Goal: Information Seeking & Learning: Learn about a topic

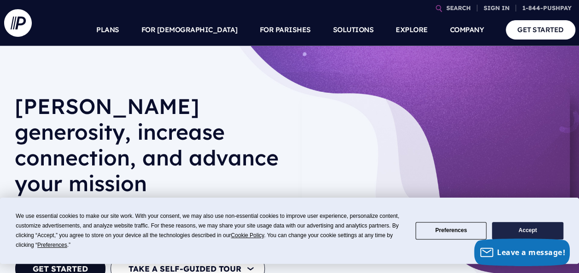
click at [539, 230] on button "Accept" at bounding box center [527, 231] width 71 height 18
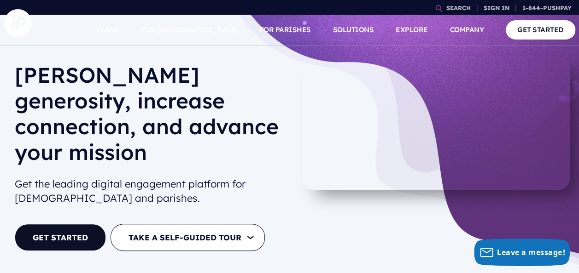
scroll to position [46, 0]
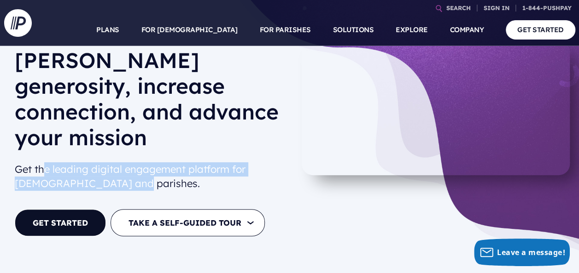
drag, startPoint x: 45, startPoint y: 138, endPoint x: 151, endPoint y: 154, distance: 107.5
click at [151, 159] on h2 "Get the leading digital engagement platform for churches and parishes." at bounding box center [150, 177] width 271 height 36
drag, startPoint x: 151, startPoint y: 154, endPoint x: 119, endPoint y: 150, distance: 32.4
click at [119, 159] on h2 "Get the leading digital engagement platform for churches and parishes." at bounding box center [150, 177] width 271 height 36
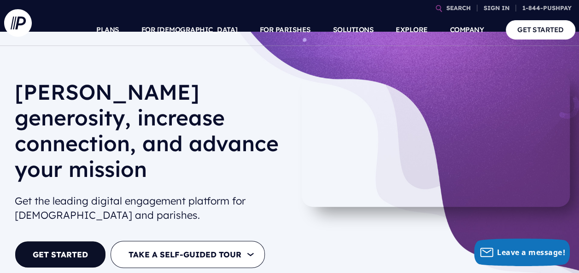
scroll to position [0, 0]
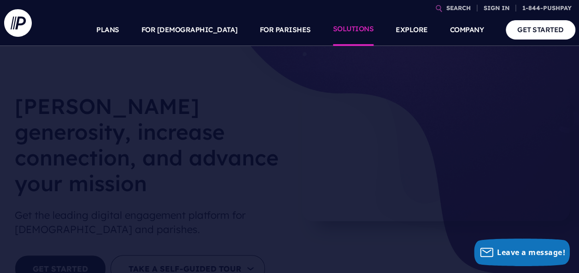
click at [367, 37] on link "SOLUTIONS" at bounding box center [353, 30] width 41 height 32
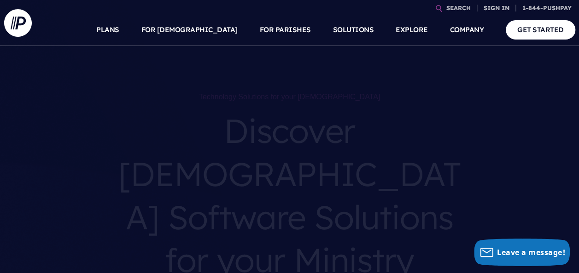
click at [142, 31] on ul "PLANS FOR CHURCHES Product Suite" at bounding box center [308, 30] width 534 height 32
click at [119, 29] on link "PLANS" at bounding box center [107, 30] width 23 height 32
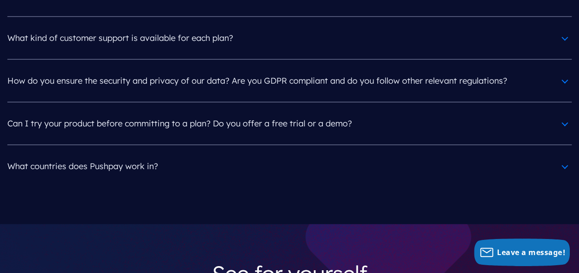
scroll to position [4372, 0]
